Goal: Task Accomplishment & Management: Manage account settings

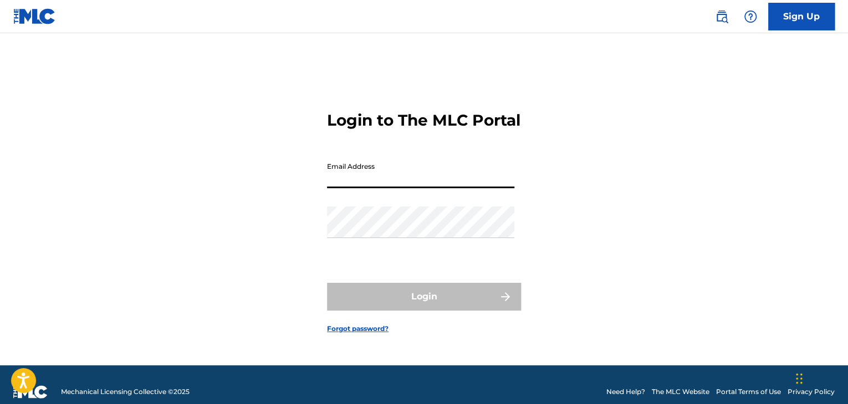
click at [428, 185] on input "Email Address" at bounding box center [420, 173] width 187 height 32
type input "[EMAIL_ADDRESS][DOMAIN_NAME]"
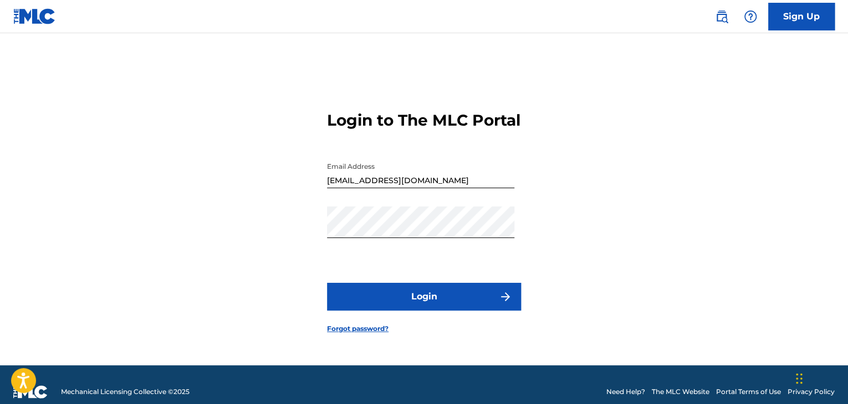
click at [406, 300] on button "Login" at bounding box center [424, 297] width 194 height 28
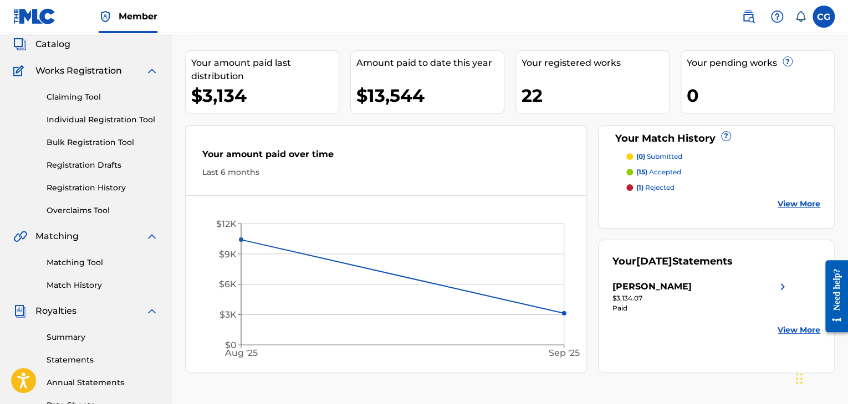
scroll to position [66, 0]
